Goal: Find specific page/section: Find specific page/section

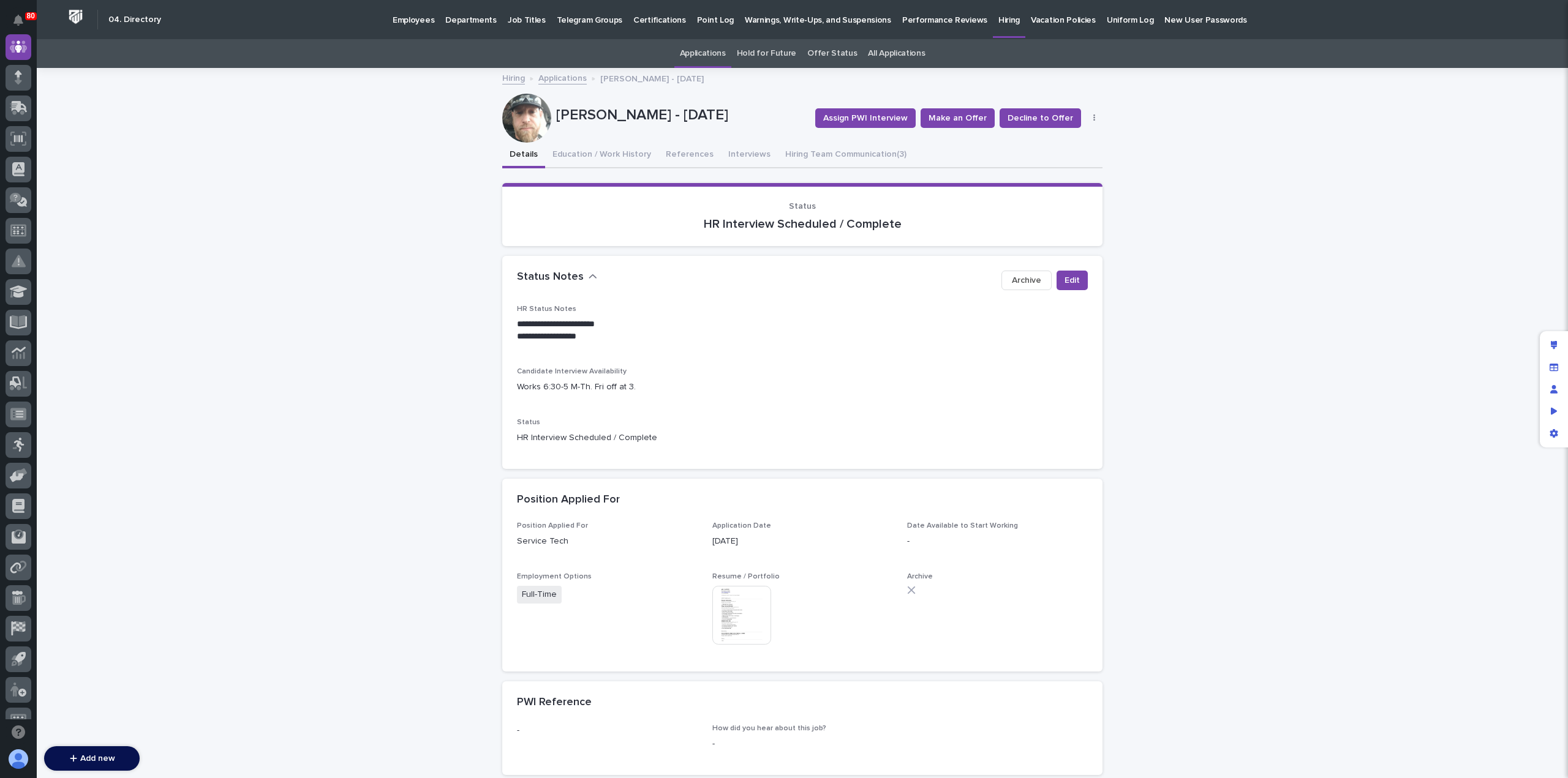
click at [411, 23] on p "Employees" at bounding box center [414, 13] width 42 height 25
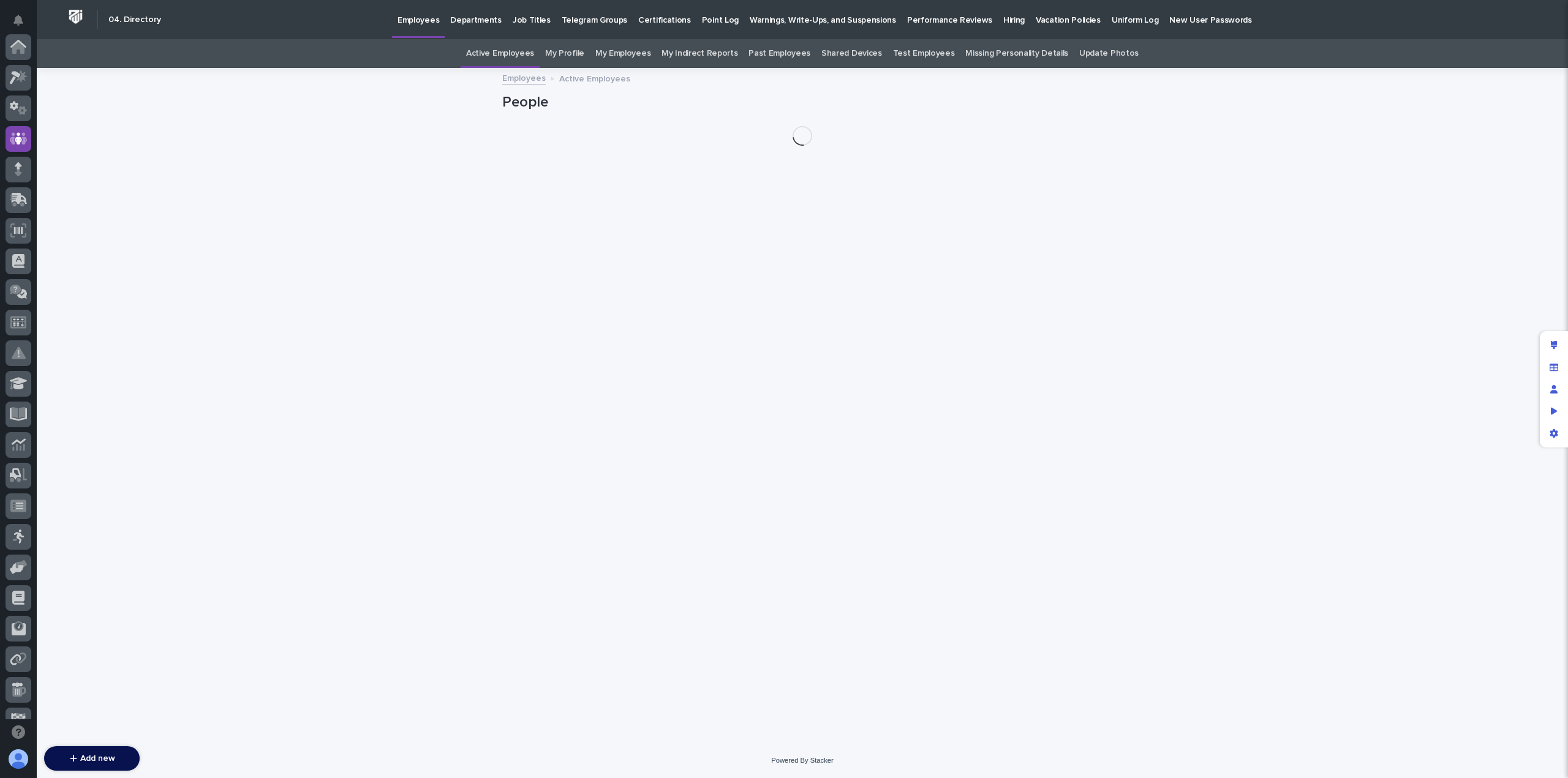
scroll to position [92, 0]
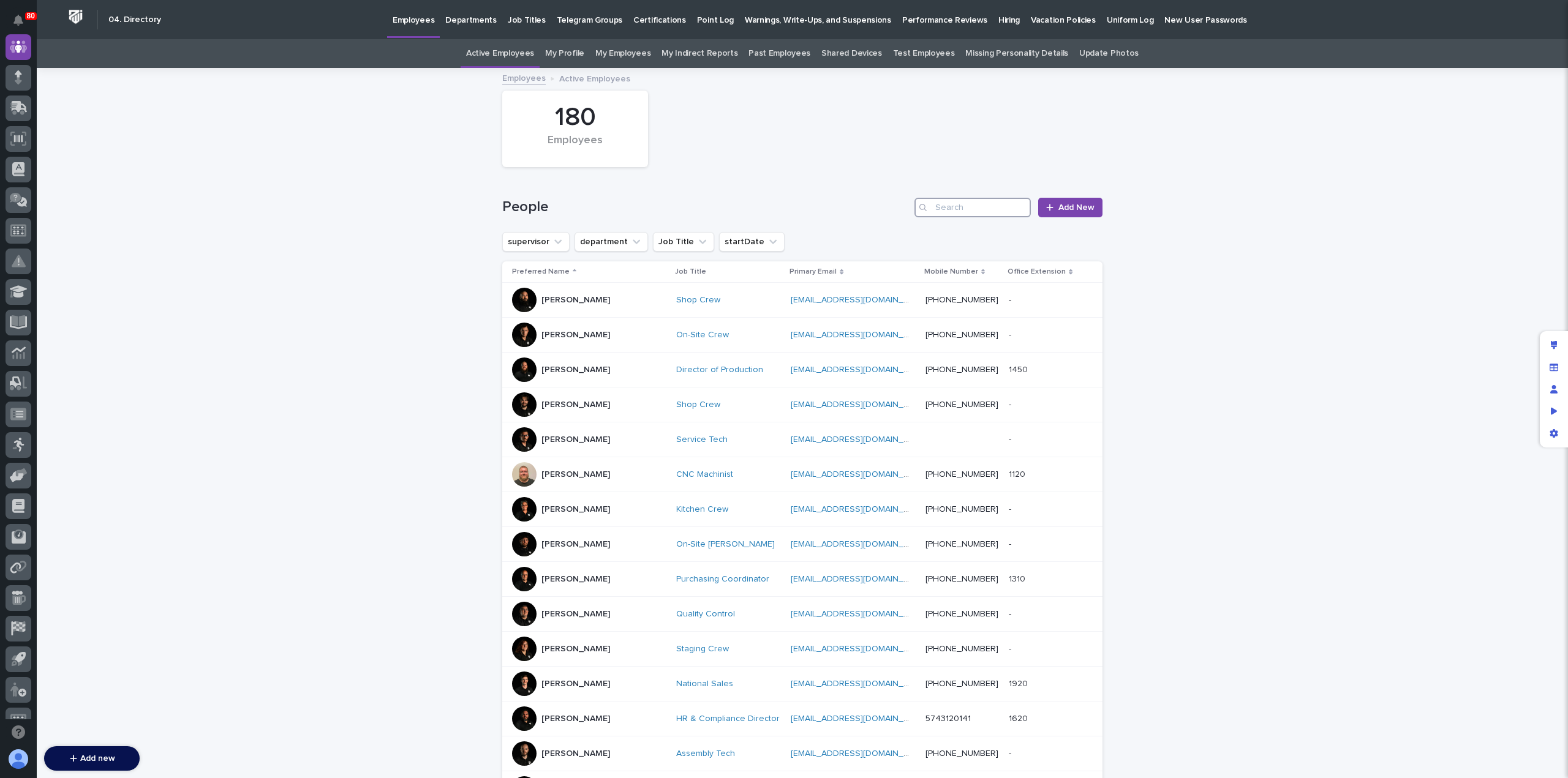
click at [959, 198] on input "Search" at bounding box center [972, 208] width 116 height 19
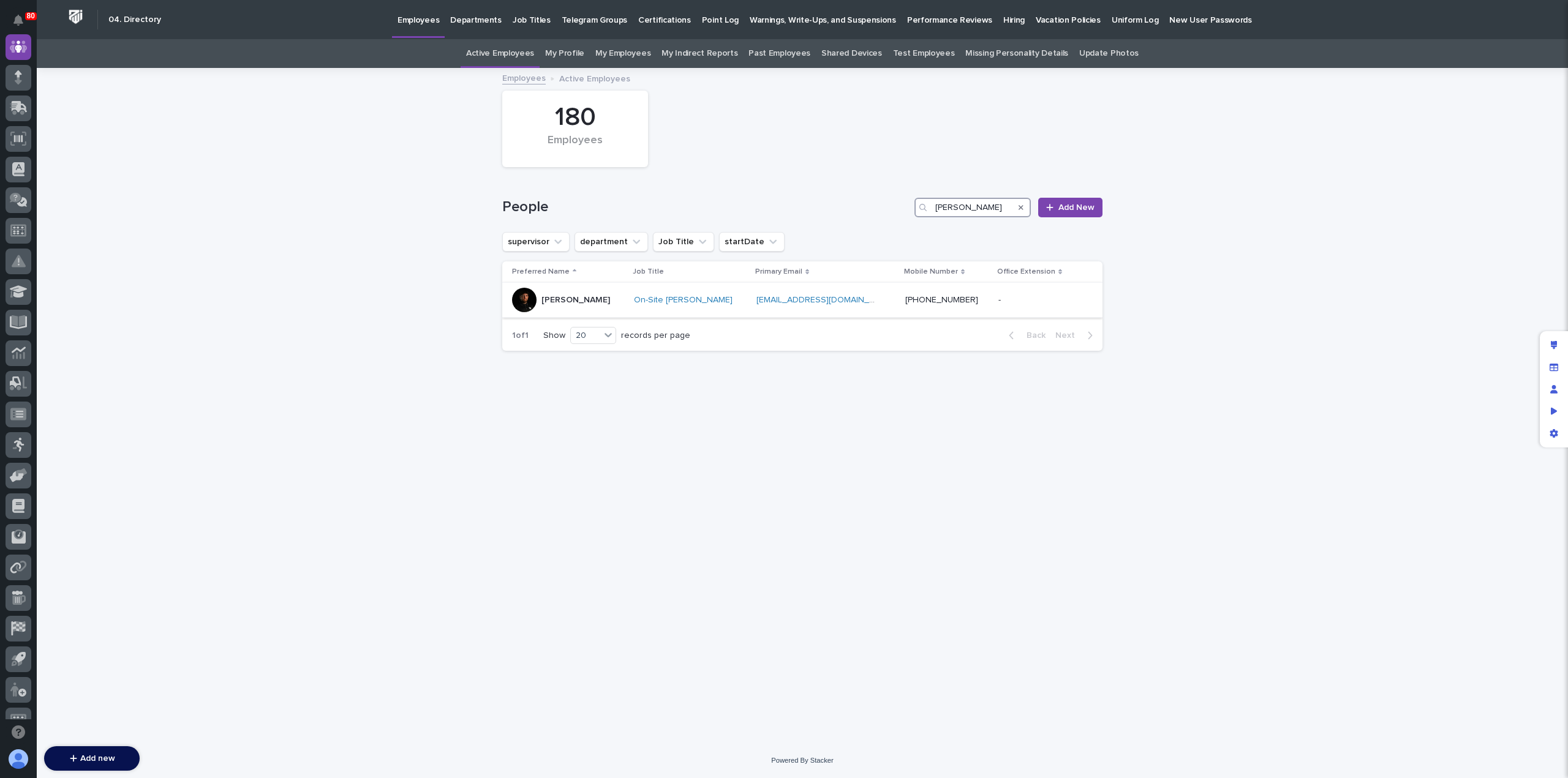
type input "anthony"
click at [624, 303] on div "Anthony Ramirez" at bounding box center [568, 300] width 112 height 25
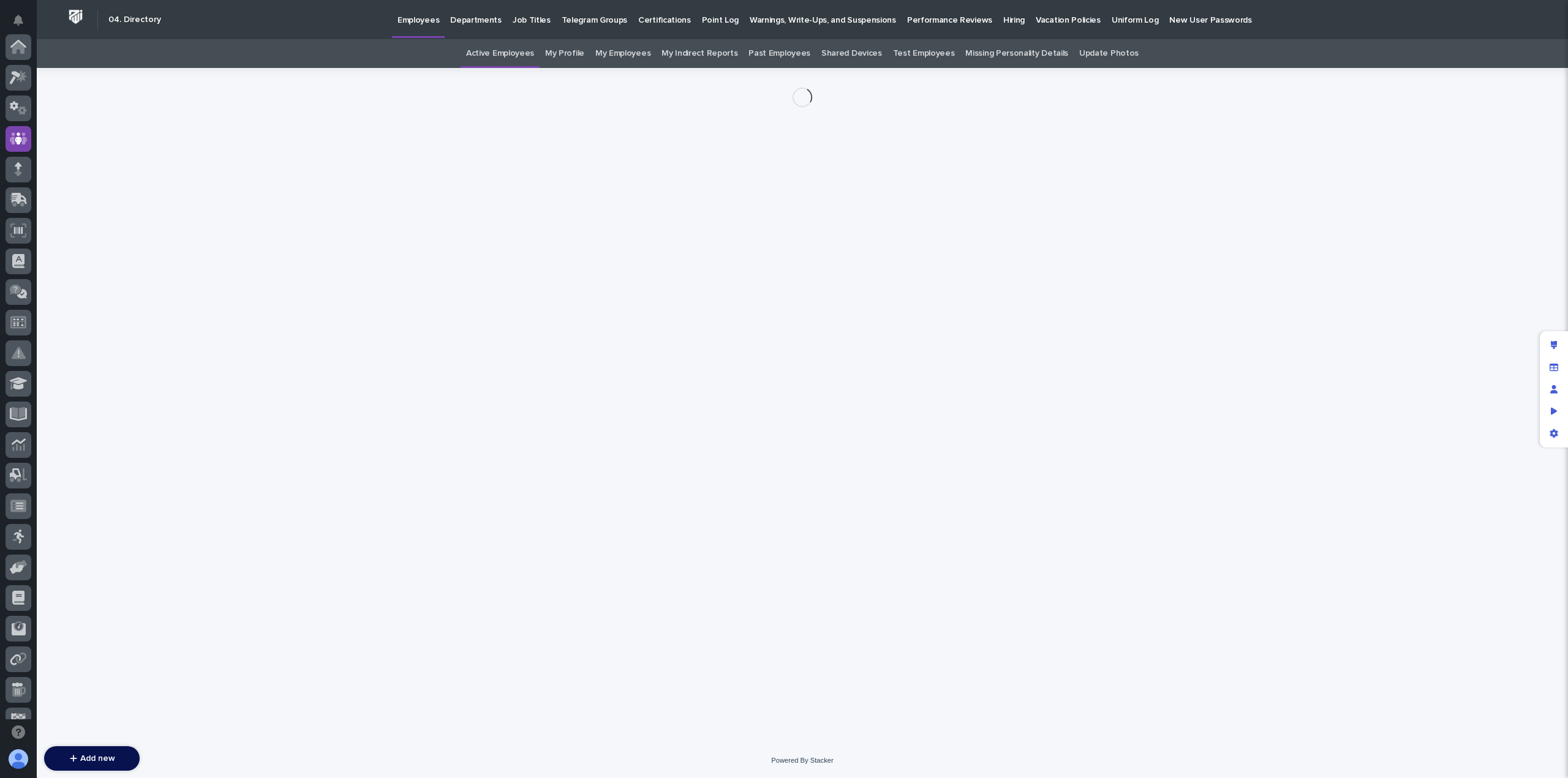
scroll to position [92, 0]
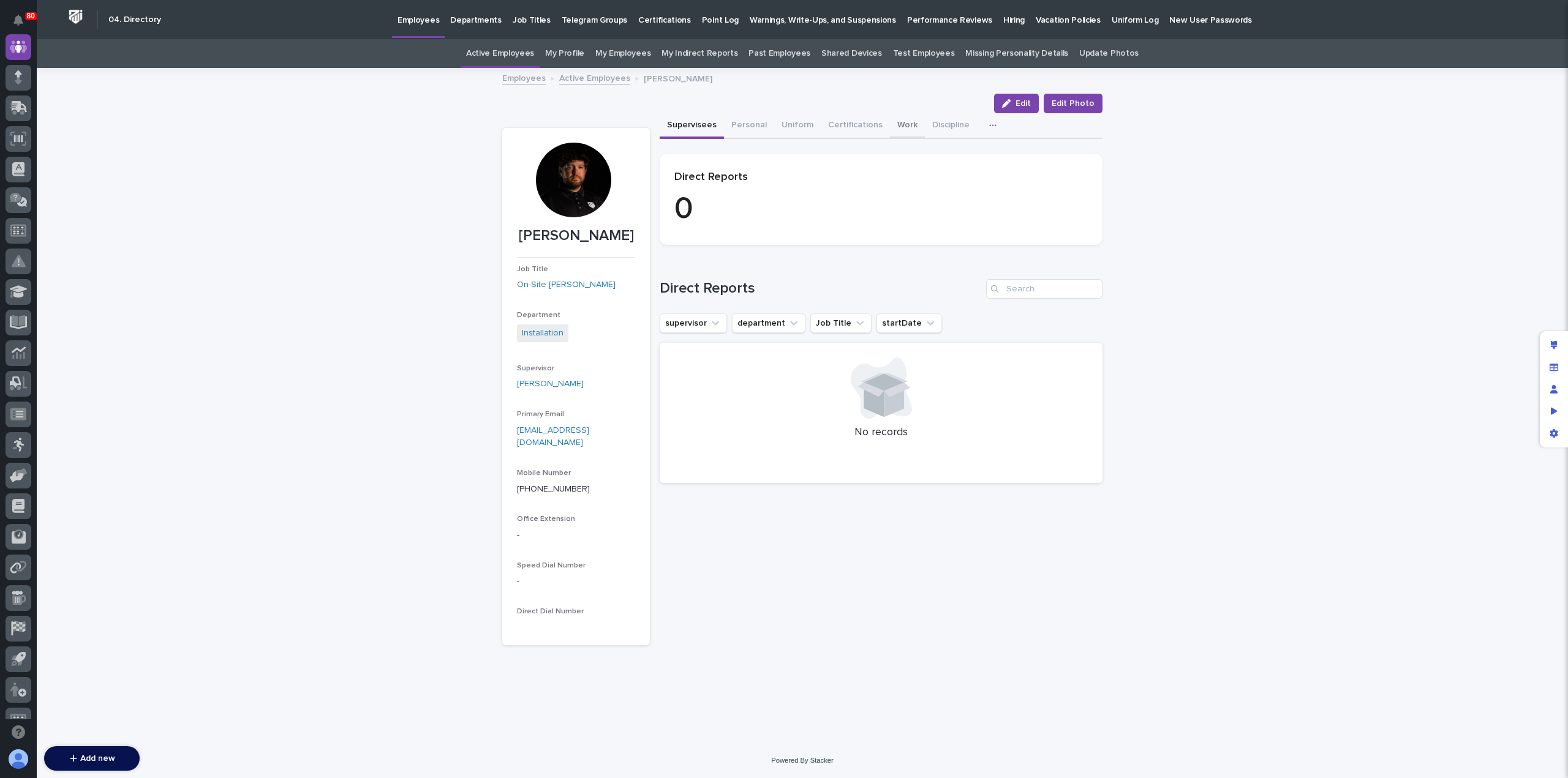
click at [901, 126] on button "Work" at bounding box center [907, 126] width 35 height 25
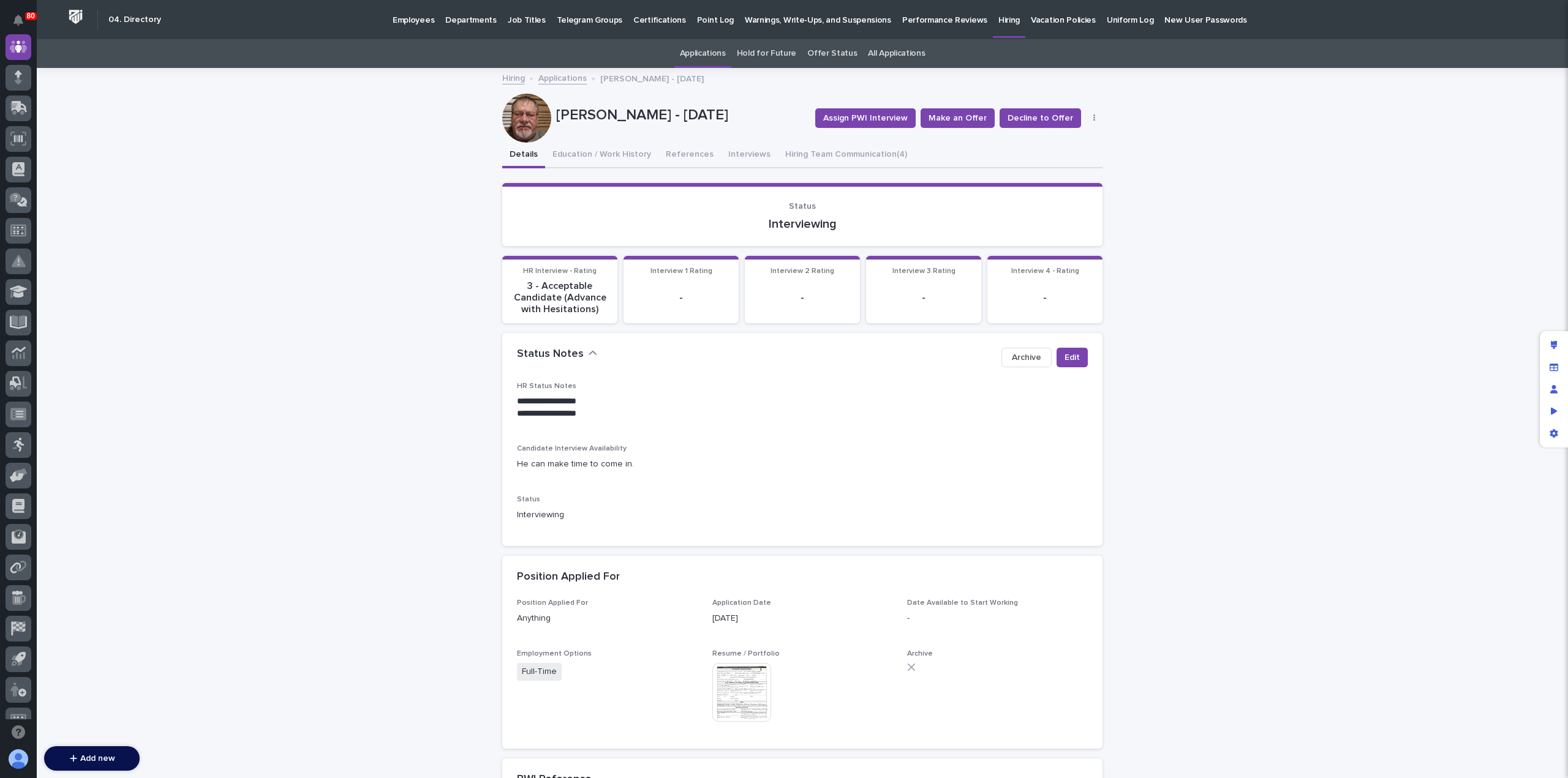
click at [998, 24] on p "Hiring" at bounding box center [1009, 13] width 22 height 25
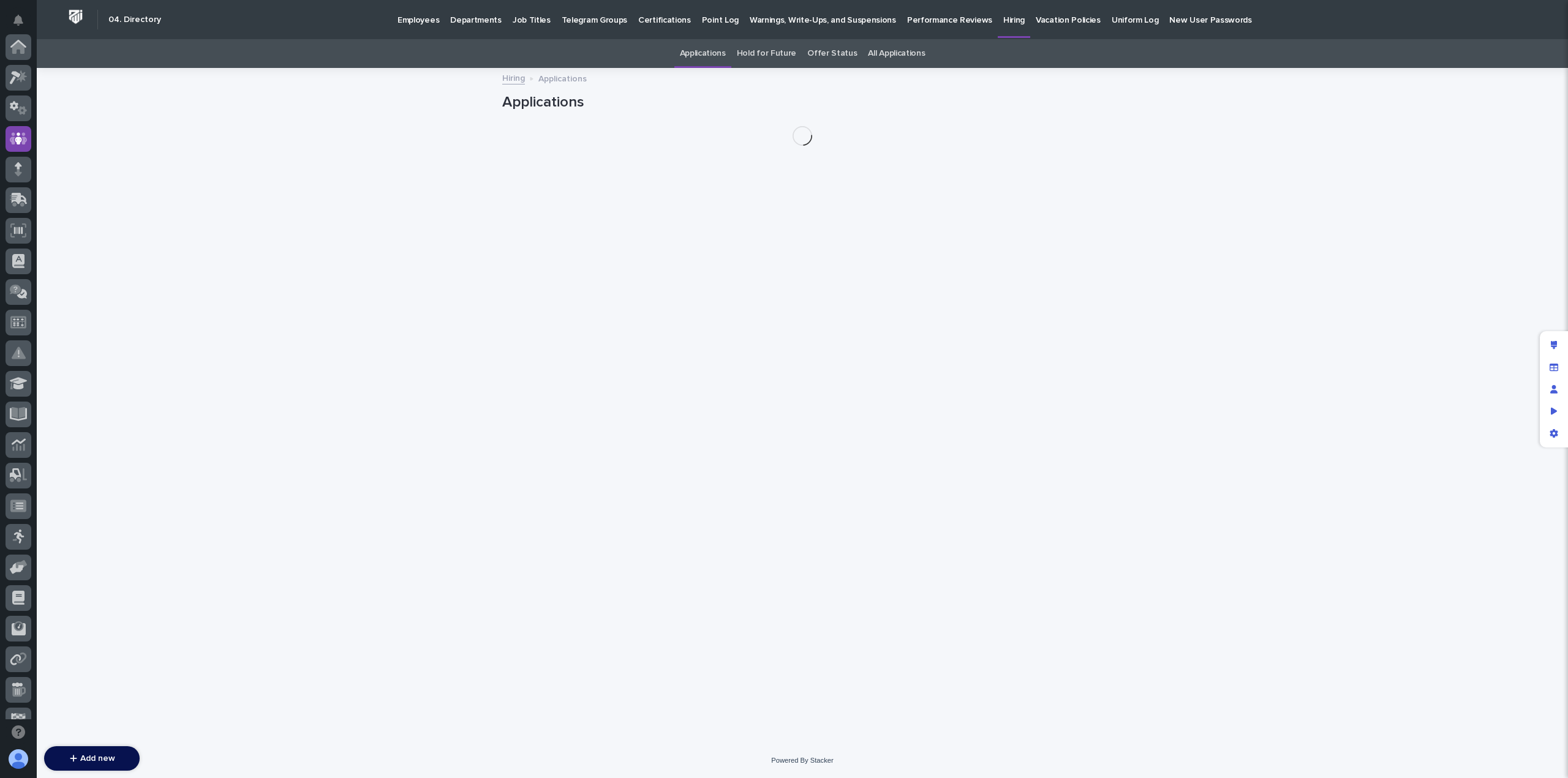
scroll to position [92, 0]
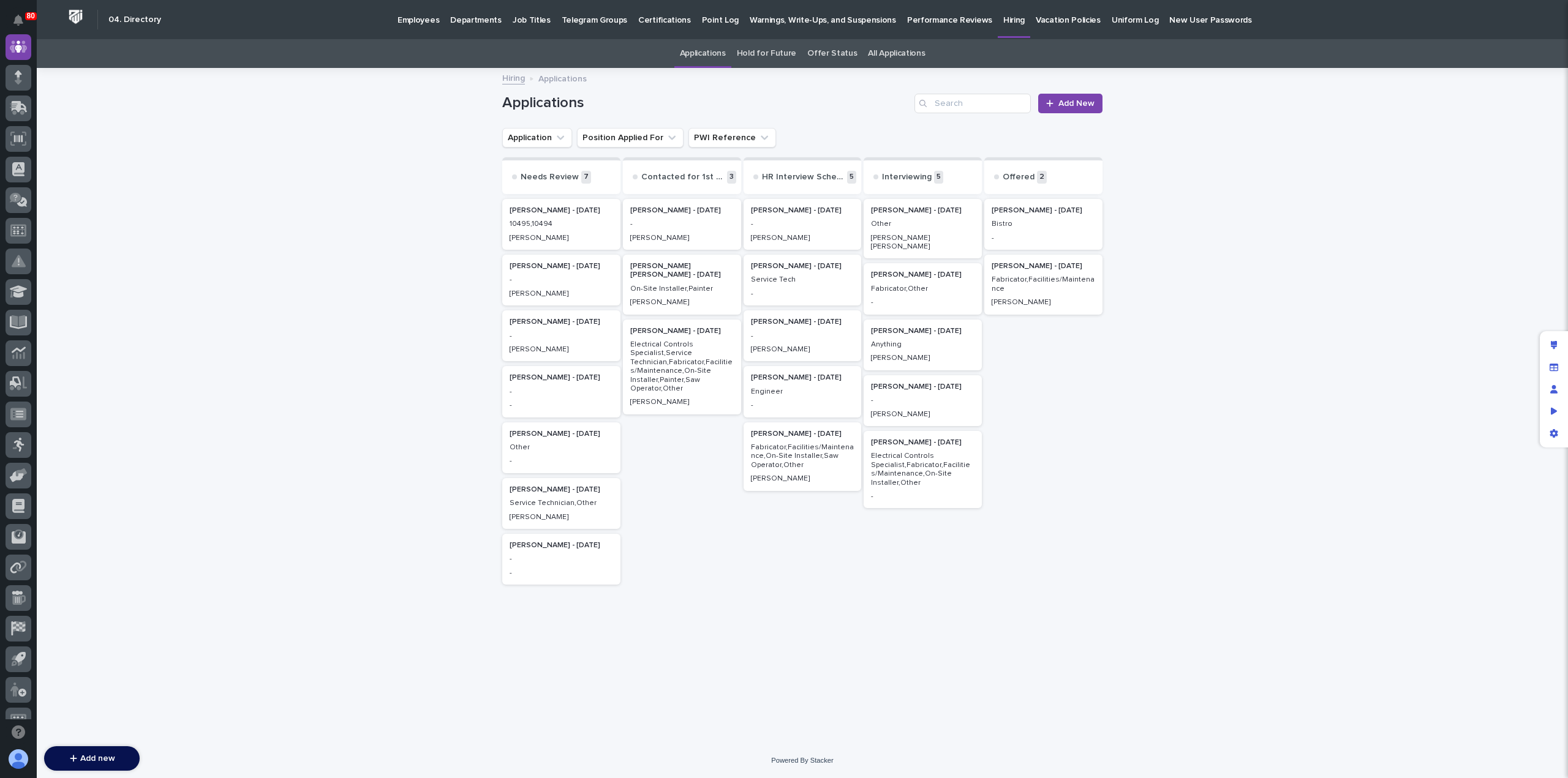
click at [874, 49] on link "All Applications" at bounding box center [896, 53] width 57 height 28
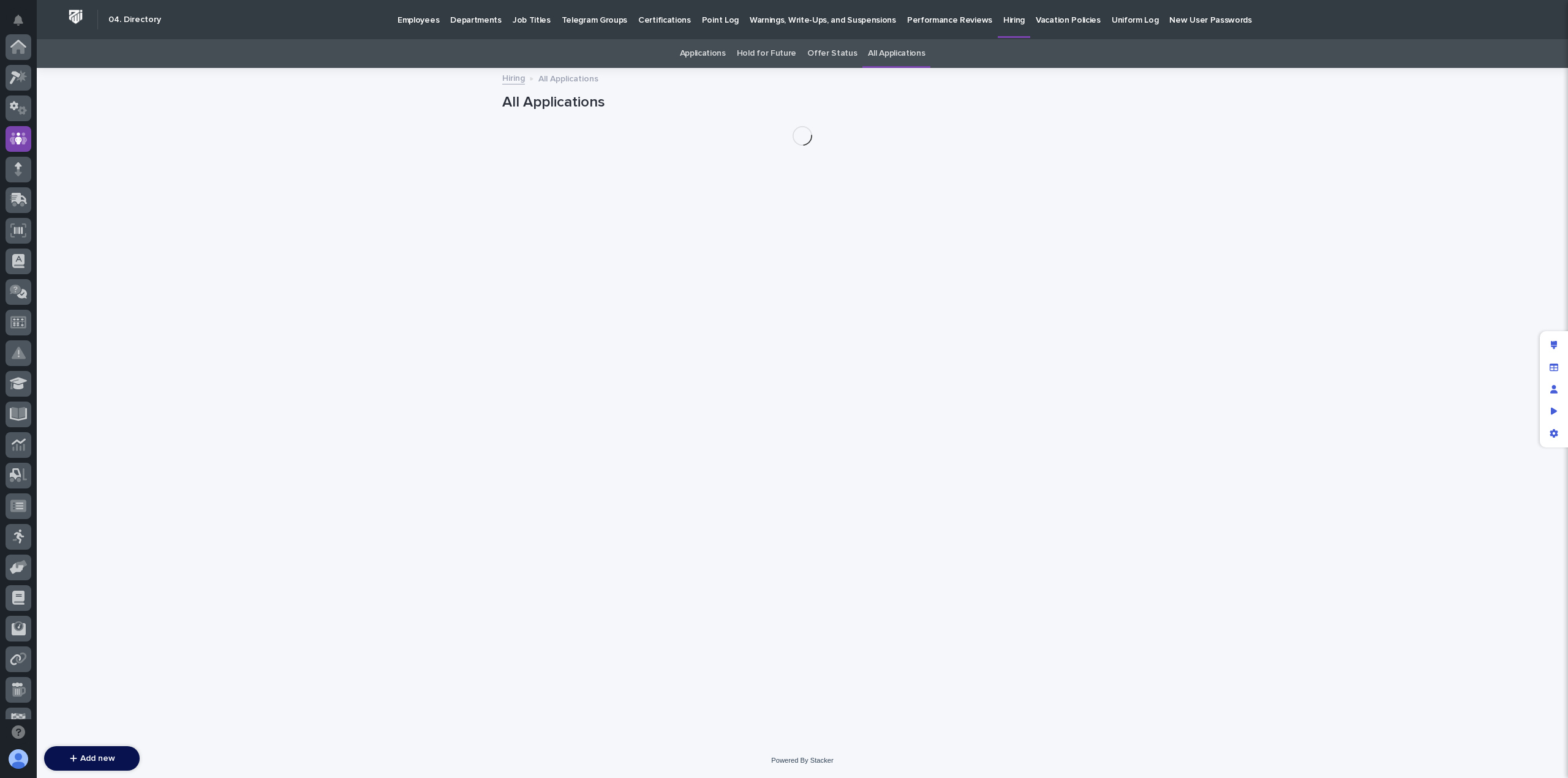
scroll to position [92, 0]
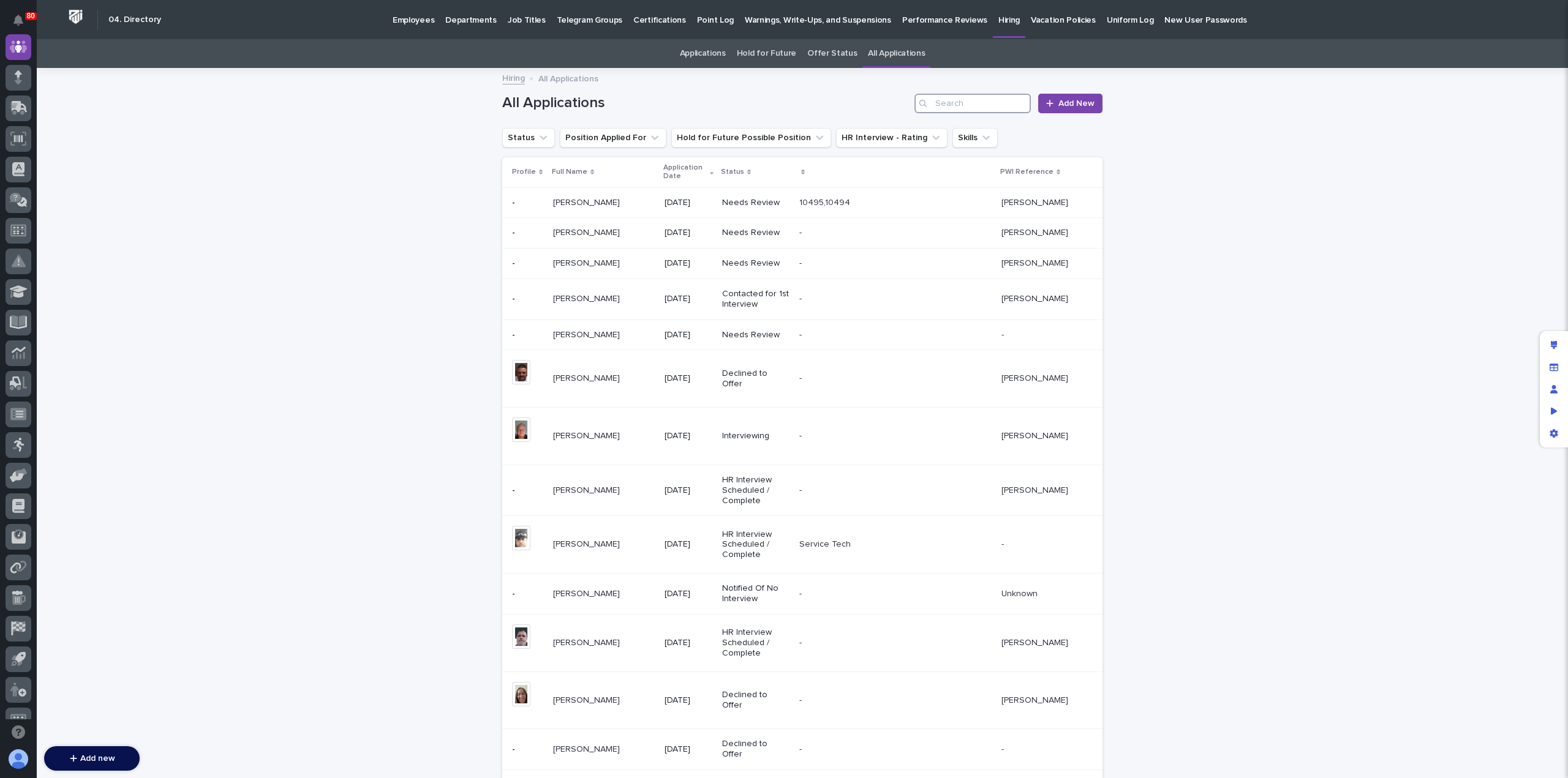
click at [939, 100] on input "Search" at bounding box center [972, 103] width 116 height 19
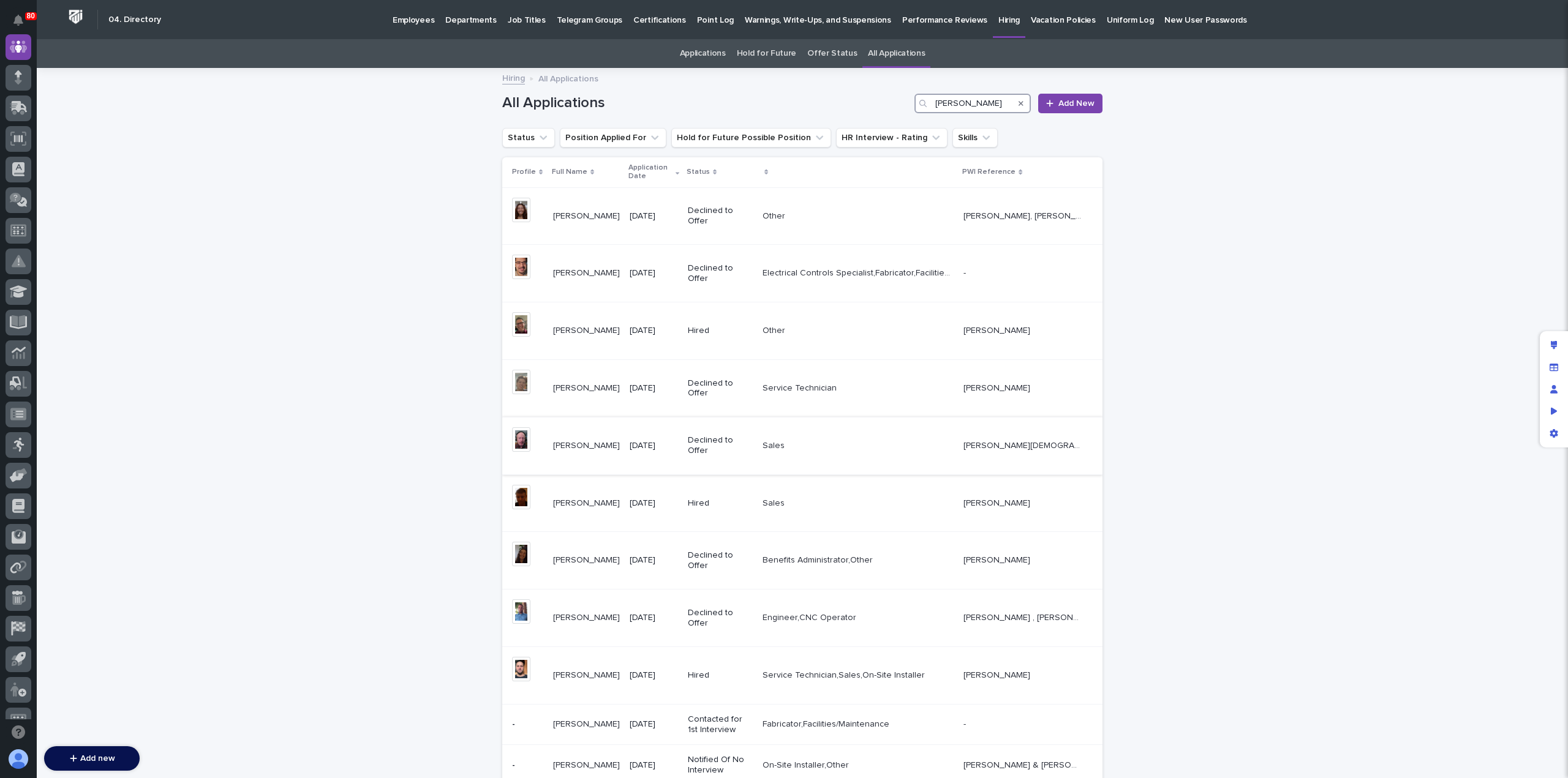
type input "[PERSON_NAME]"
click at [577, 447] on p "[PERSON_NAME]" at bounding box center [588, 444] width 69 height 13
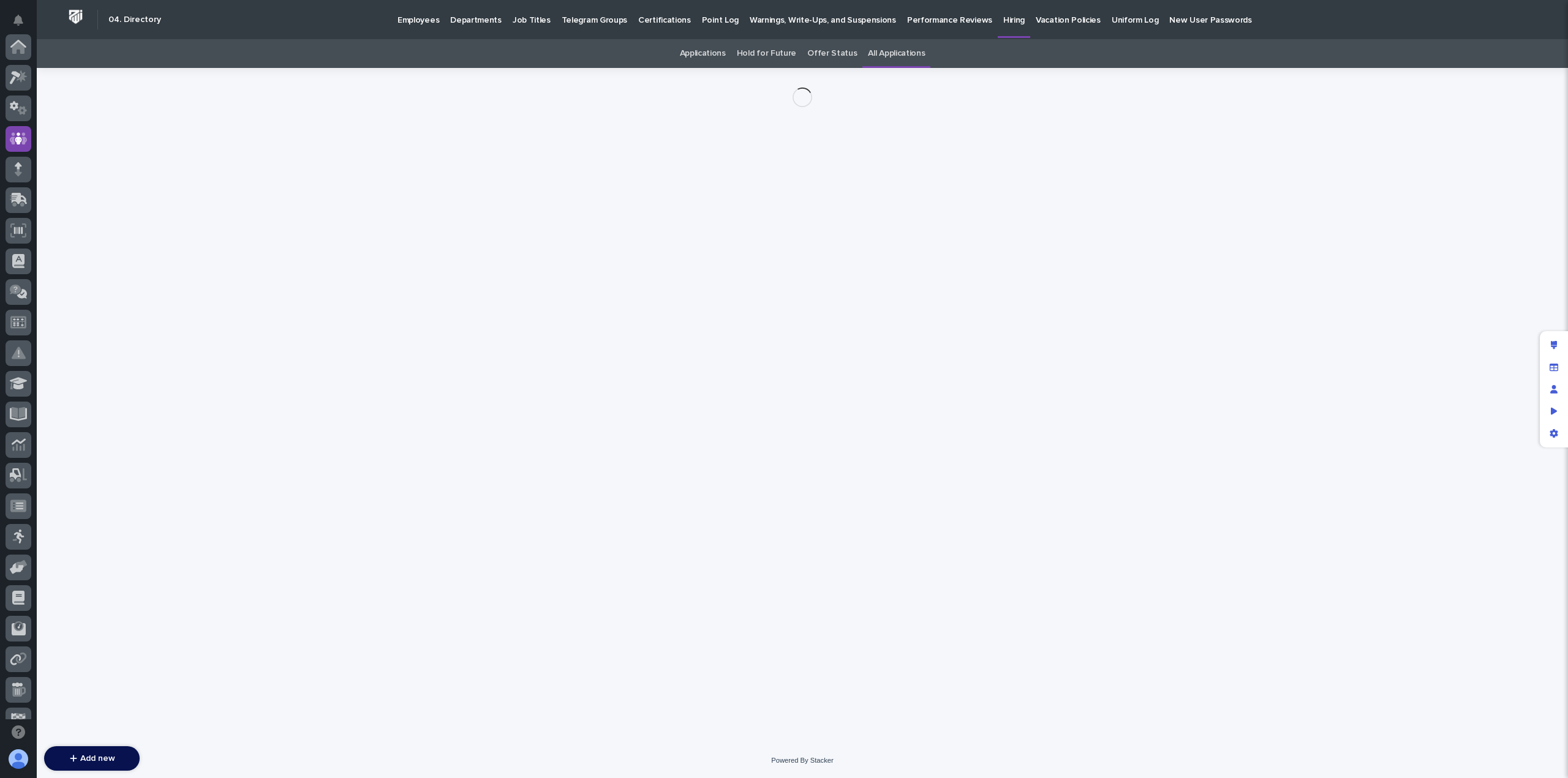
scroll to position [92, 0]
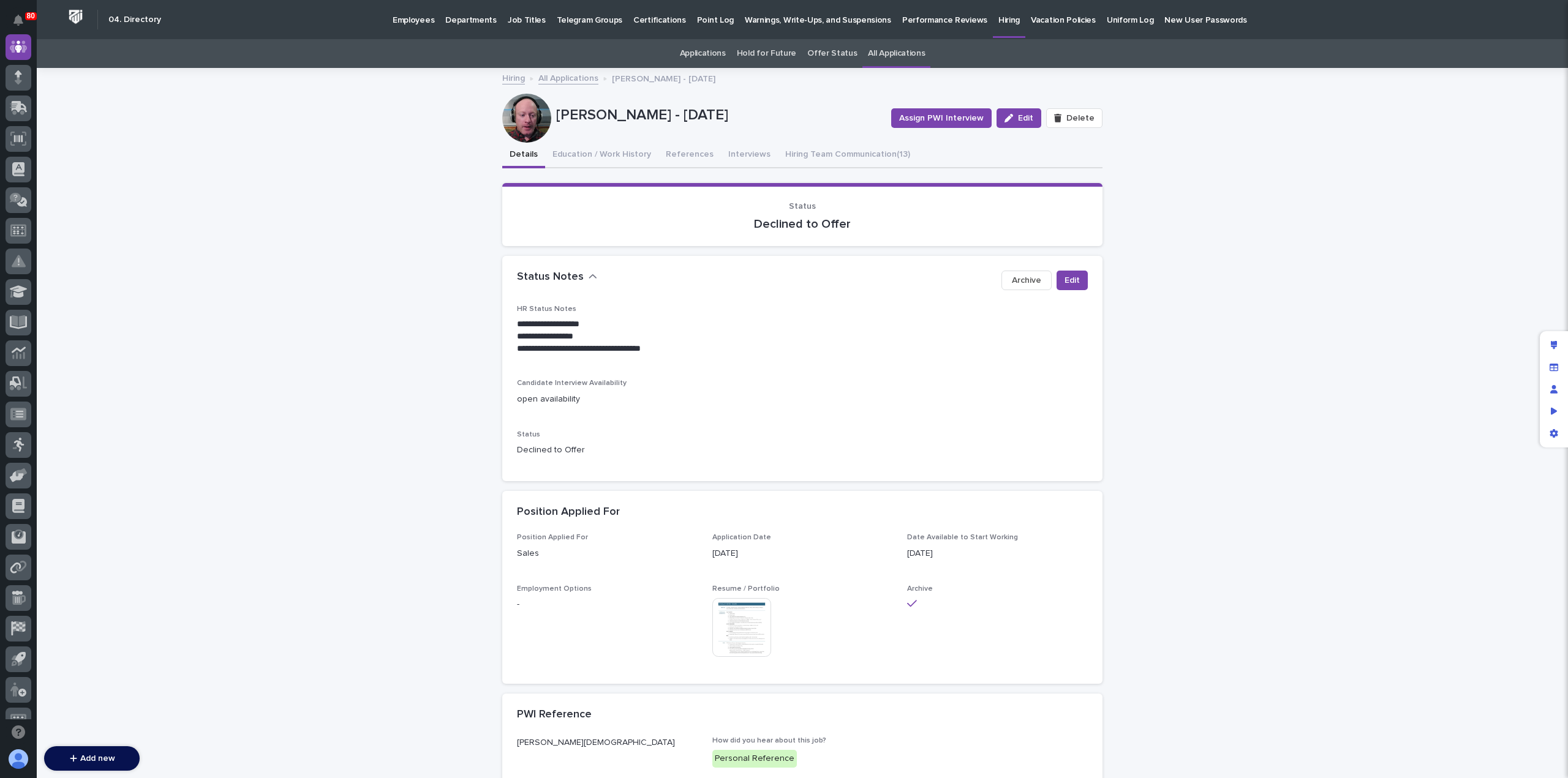
click at [740, 621] on img at bounding box center [741, 627] width 58 height 58
